Goal: Information Seeking & Learning: Learn about a topic

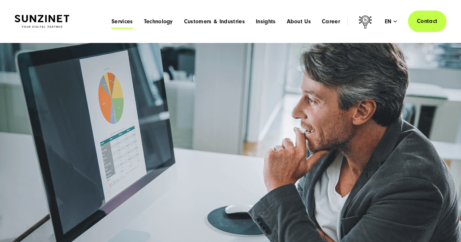
click at [124, 20] on span "Services" at bounding box center [121, 21] width 21 height 7
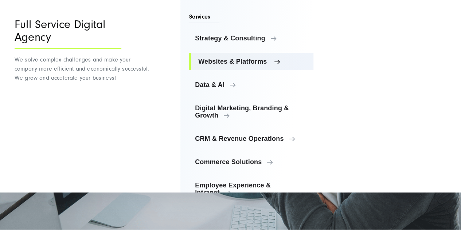
click at [256, 58] on link "Websites & Platforms" at bounding box center [251, 61] width 124 height 17
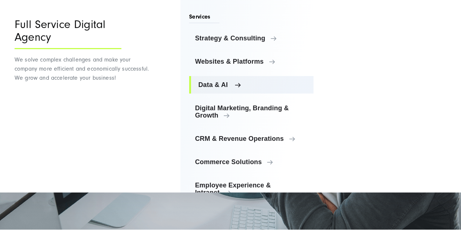
click at [224, 81] on link "Data & AI" at bounding box center [251, 84] width 124 height 17
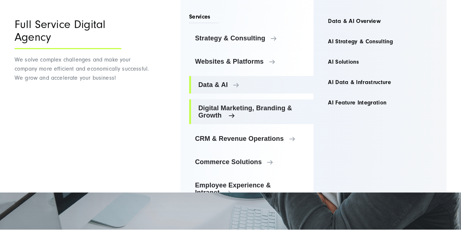
click at [235, 105] on span "Digital Marketing, Branding & Growth" at bounding box center [252, 112] width 109 height 15
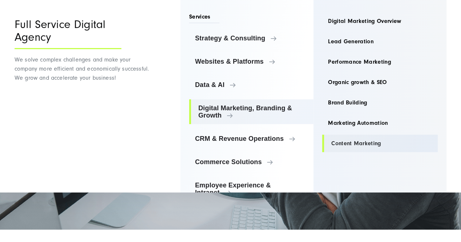
click at [364, 143] on link "Content Marketing" at bounding box center [379, 143] width 115 height 17
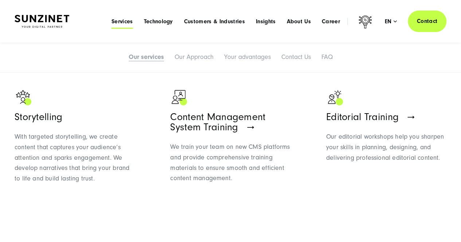
scroll to position [437, 0]
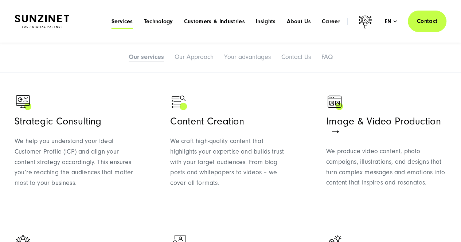
click at [124, 20] on span "Services" at bounding box center [121, 21] width 21 height 7
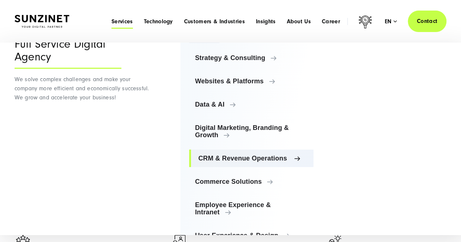
scroll to position [45, 0]
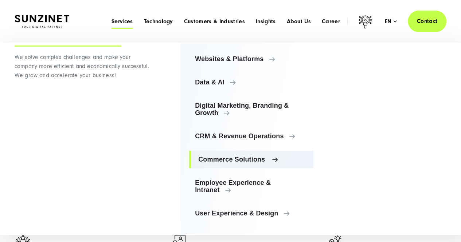
click at [252, 161] on span "Commerce Solutions" at bounding box center [252, 159] width 109 height 7
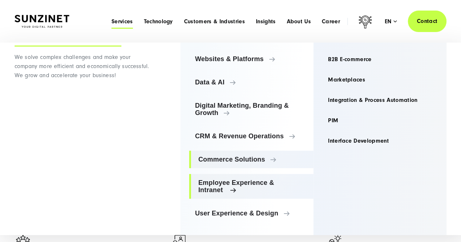
click at [241, 184] on span "Employee Experience & Intranet" at bounding box center [252, 186] width 109 height 15
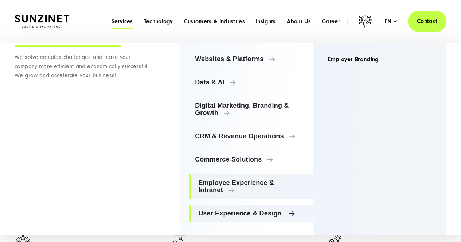
click at [237, 213] on span "User Experience & Design" at bounding box center [252, 213] width 109 height 7
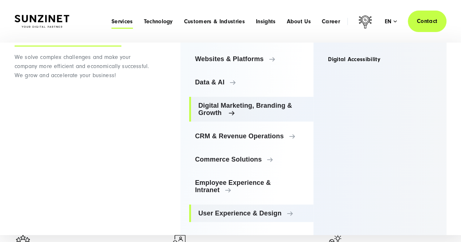
click at [252, 109] on span "Digital Marketing, Branding & Growth" at bounding box center [252, 109] width 109 height 15
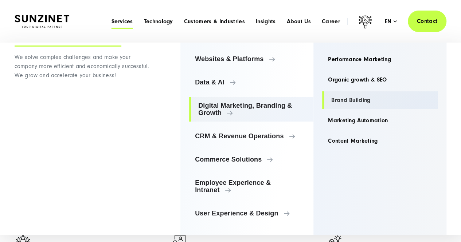
click at [339, 102] on link "Brand Building" at bounding box center [379, 99] width 115 height 17
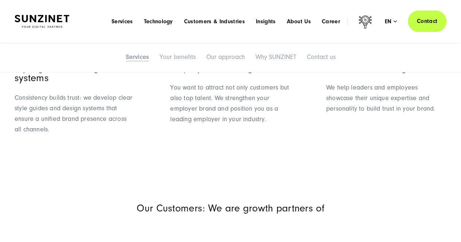
scroll to position [474, 0]
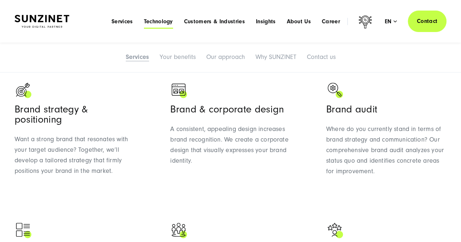
click at [157, 22] on span "Technology" at bounding box center [158, 21] width 29 height 7
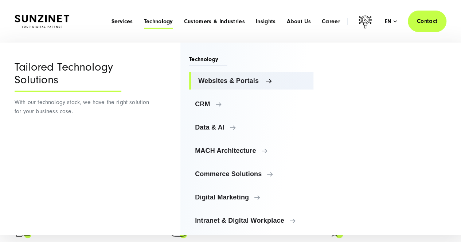
click at [240, 72] on link "Websites & Portals" at bounding box center [251, 80] width 124 height 17
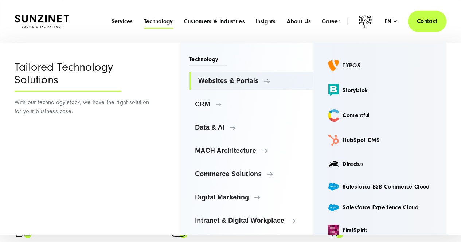
click at [112, 15] on div "Menu Services Menu Full Service Digital Agency We solve complex challenges and …" at bounding box center [276, 21] width 340 height 21
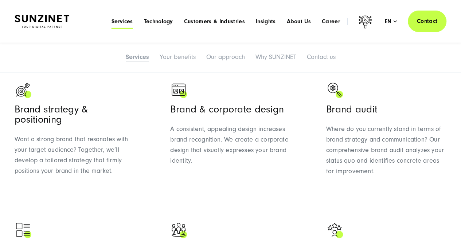
click at [127, 25] on link "Services" at bounding box center [121, 21] width 21 height 7
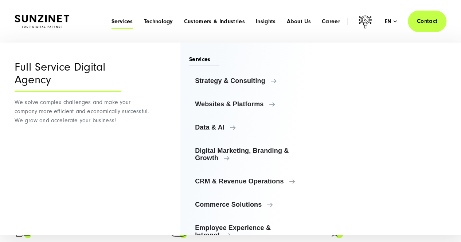
click at [127, 25] on span "Services" at bounding box center [121, 21] width 21 height 7
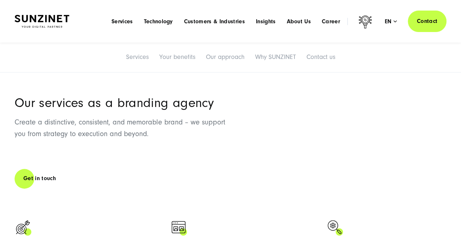
scroll to position [255, 0]
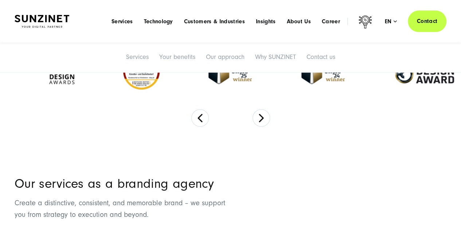
click at [72, 24] on div "Smart Search AI Here you can ask a specific question about our agency and our s…" at bounding box center [231, 21] width 432 height 21
click at [49, 24] on img at bounding box center [42, 21] width 55 height 13
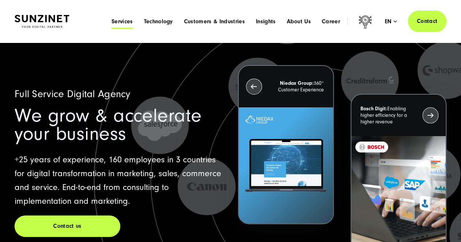
click at [127, 24] on span "Services" at bounding box center [121, 21] width 21 height 7
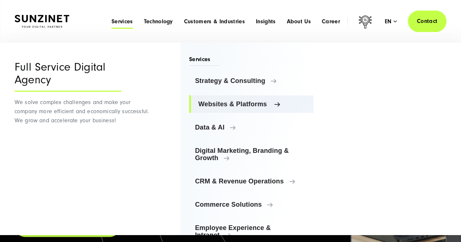
click at [221, 103] on span "Websites & Platforms" at bounding box center [252, 104] width 109 height 7
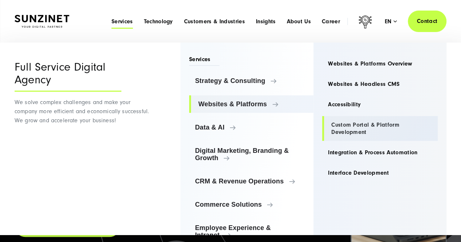
click at [349, 128] on link "Custom Portal & Platform Development" at bounding box center [379, 128] width 115 height 25
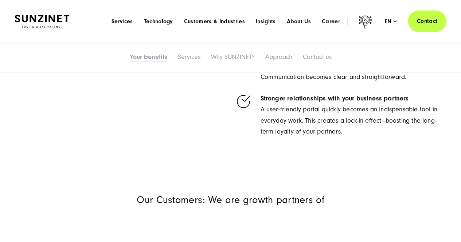
scroll to position [328, 0]
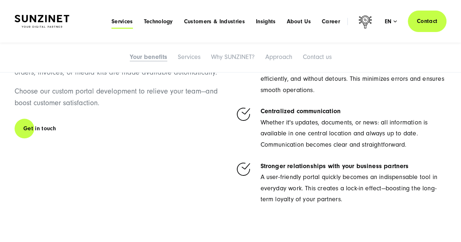
click at [127, 21] on span "Services" at bounding box center [121, 21] width 21 height 7
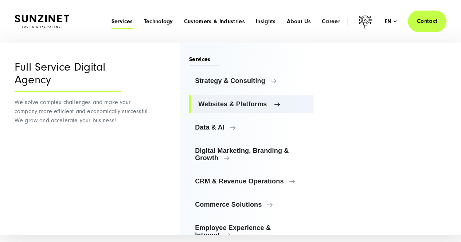
click at [246, 106] on span "Websites & Platforms" at bounding box center [252, 104] width 109 height 7
click at [248, 141] on ul "Strategy & Consulting Strategy & Consulting Strategy & Consulting Overview AI C…" at bounding box center [251, 169] width 124 height 195
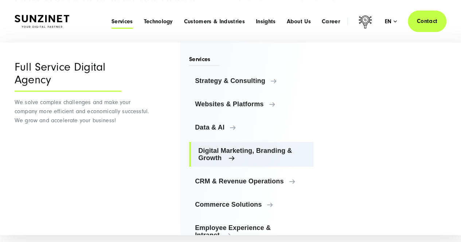
click at [248, 142] on link "Digital Marketing, Branding & Growth" at bounding box center [251, 154] width 124 height 25
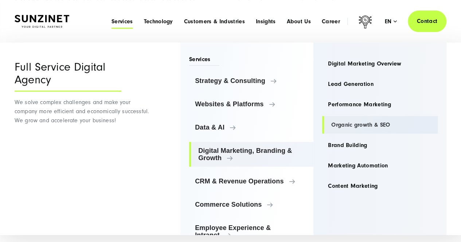
click at [322, 130] on link "Organic growth & SEO" at bounding box center [379, 124] width 115 height 17
click at [332, 125] on link "Organic growth & SEO" at bounding box center [379, 124] width 115 height 17
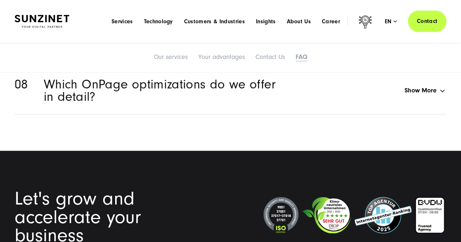
scroll to position [3147, 0]
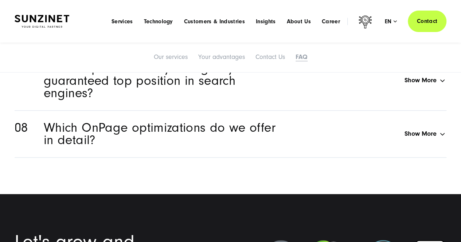
click at [40, 17] on img at bounding box center [42, 21] width 55 height 13
